Goal: Ask a question

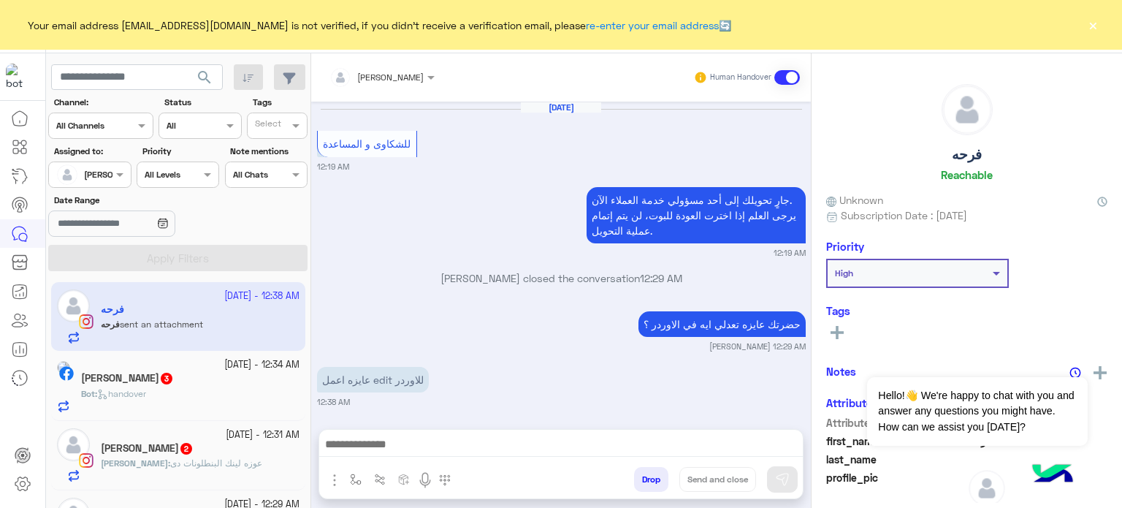
scroll to position [559, 0]
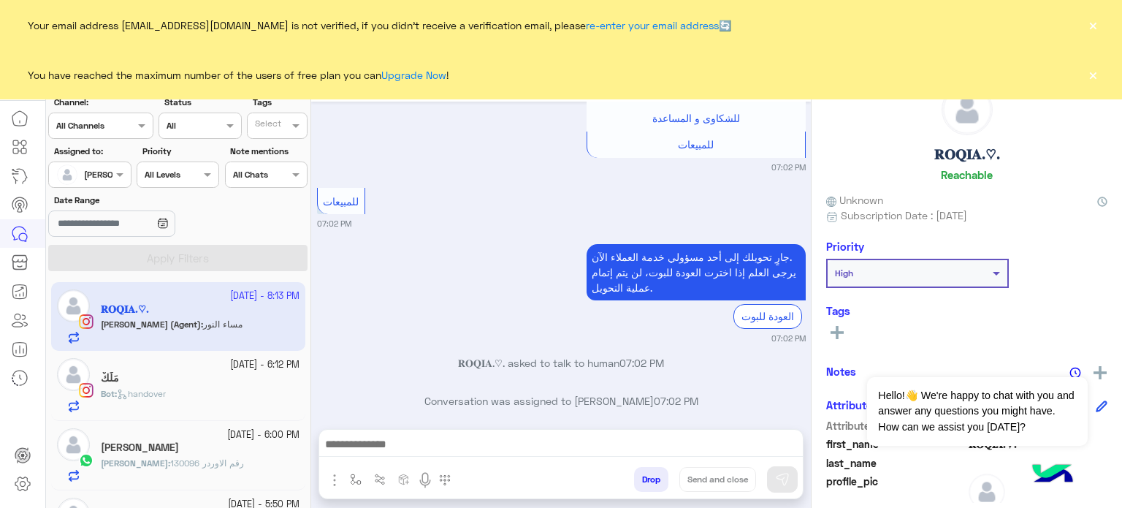
scroll to position [795, 0]
